Goal: Check status

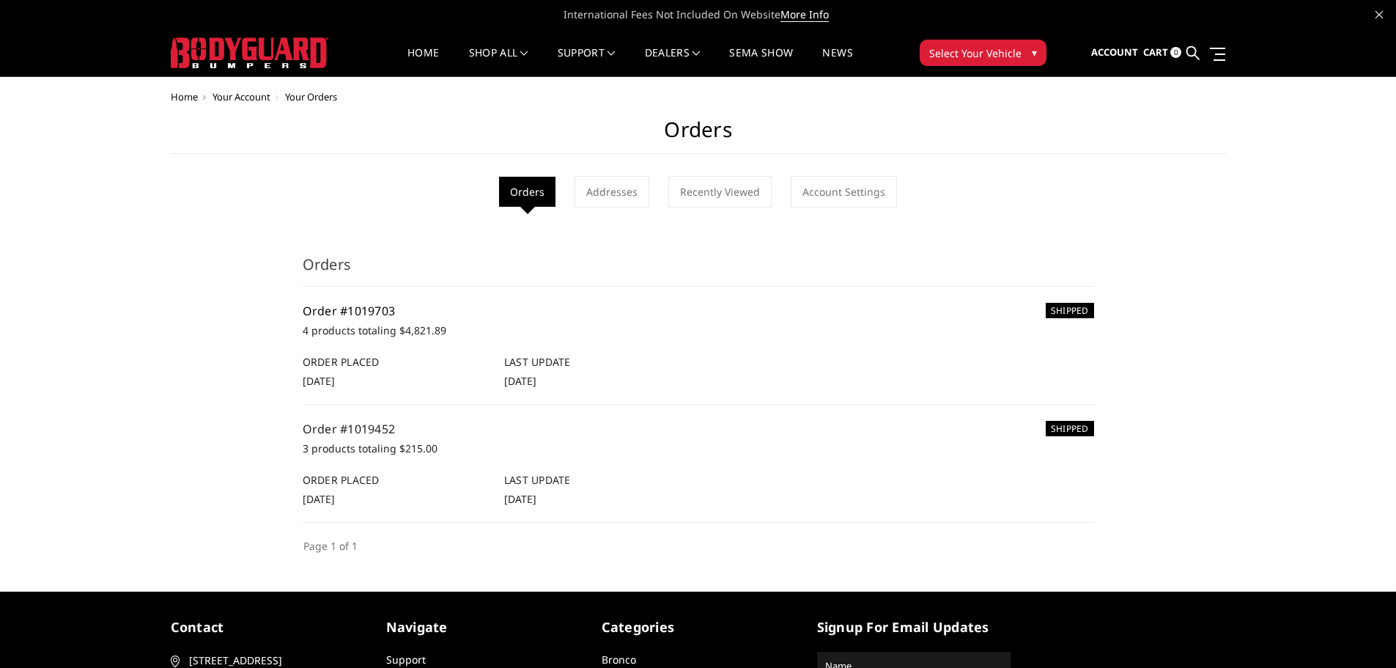
click at [384, 306] on link "Order #1019703" at bounding box center [349, 311] width 93 height 16
click at [382, 305] on link "Order #1019703" at bounding box center [349, 311] width 93 height 16
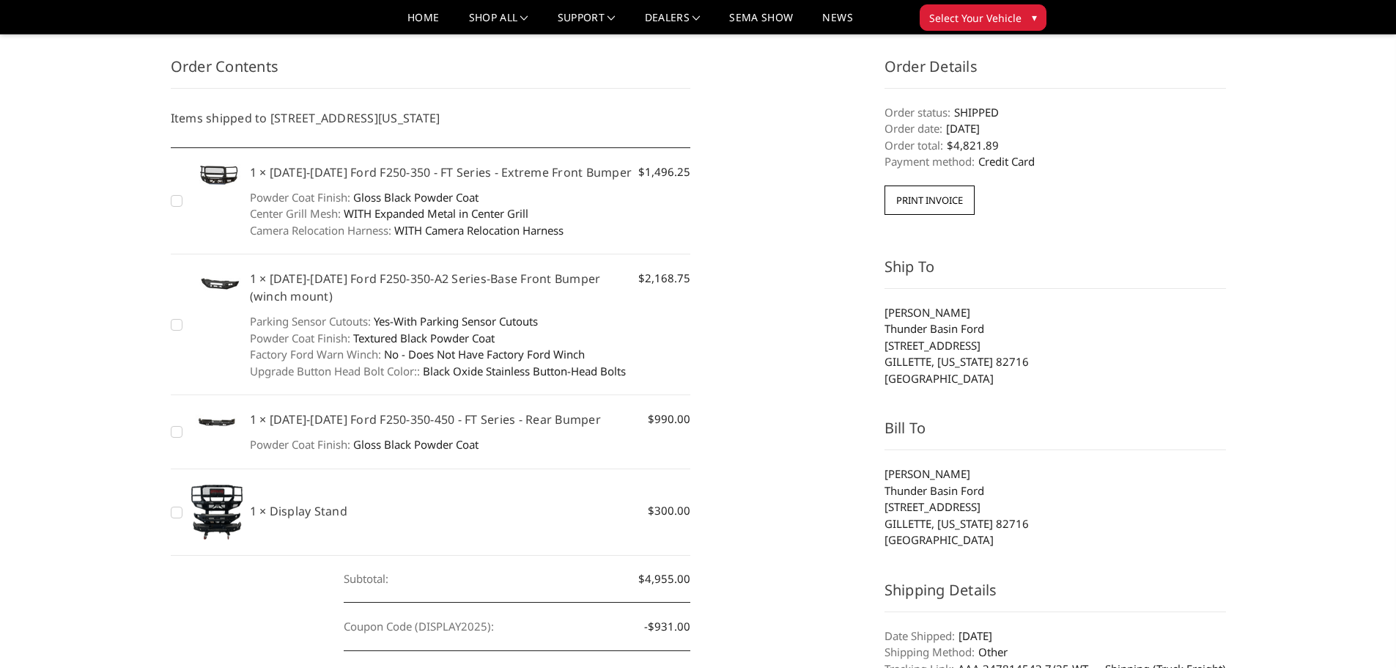
scroll to position [73, 0]
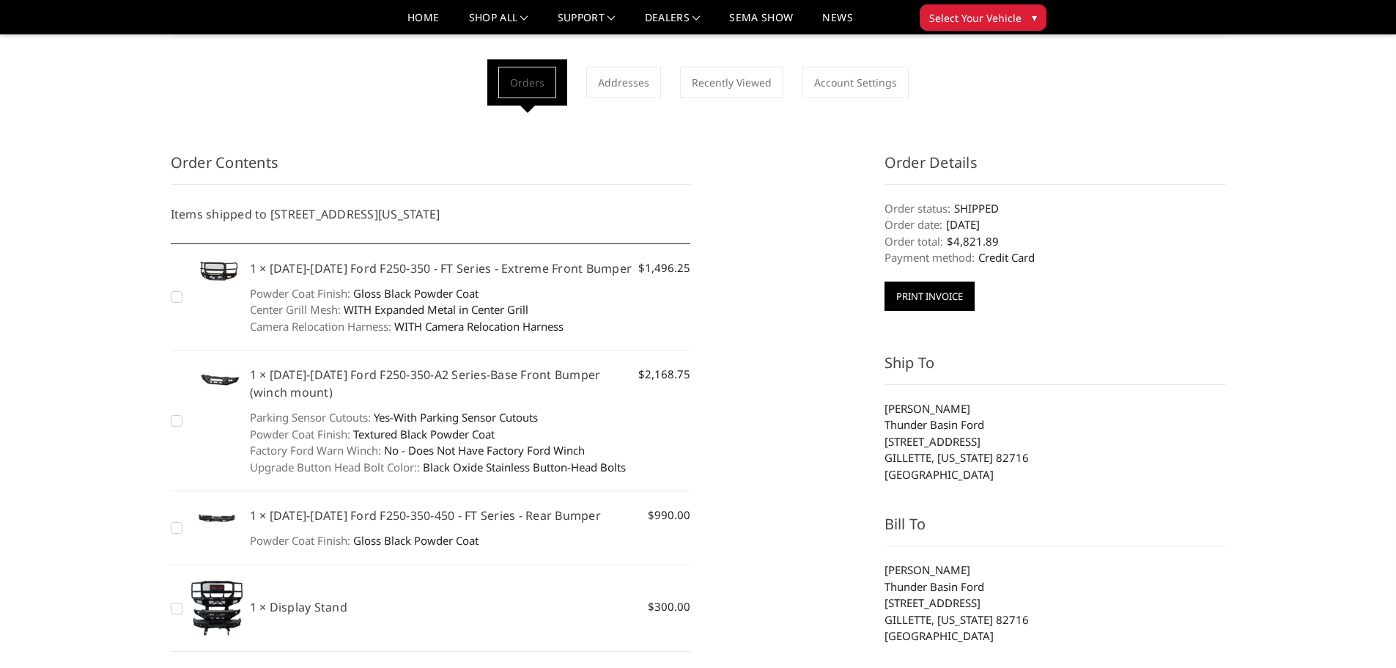
click at [906, 306] on button "Print Invoice" at bounding box center [929, 295] width 90 height 29
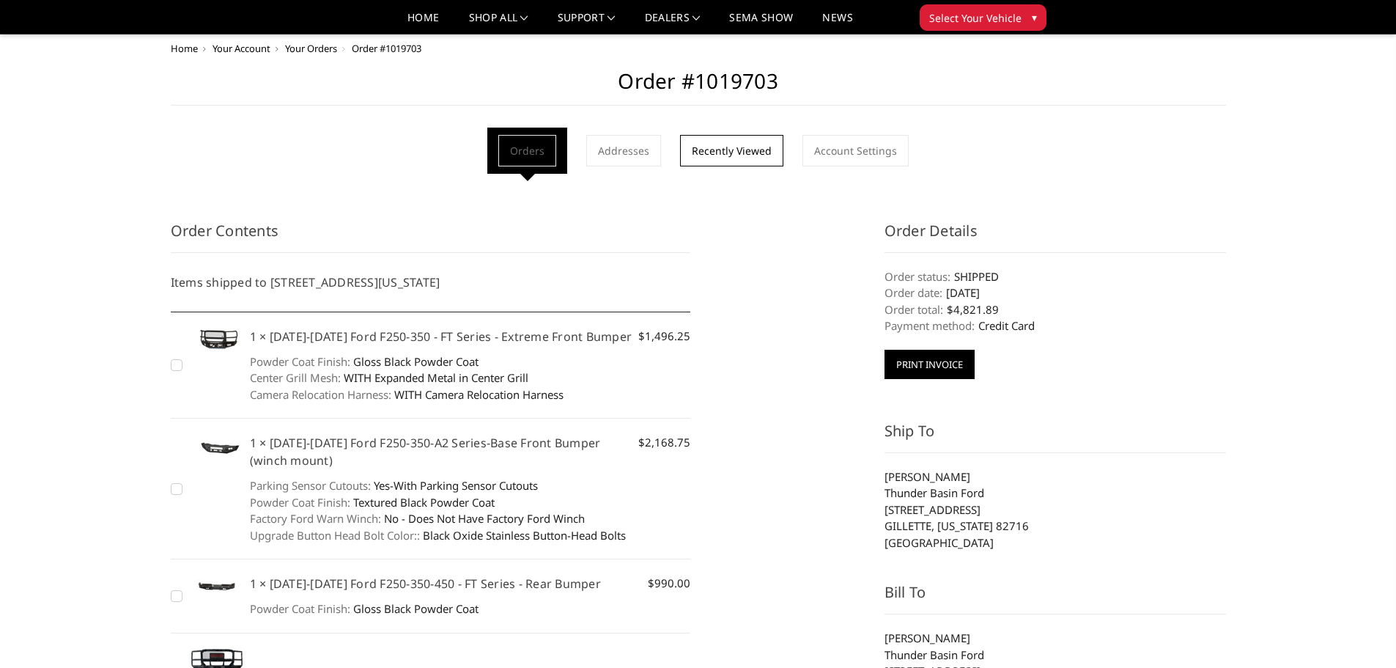
scroll to position [0, 0]
